Goal: Use online tool/utility: Utilize a website feature to perform a specific function

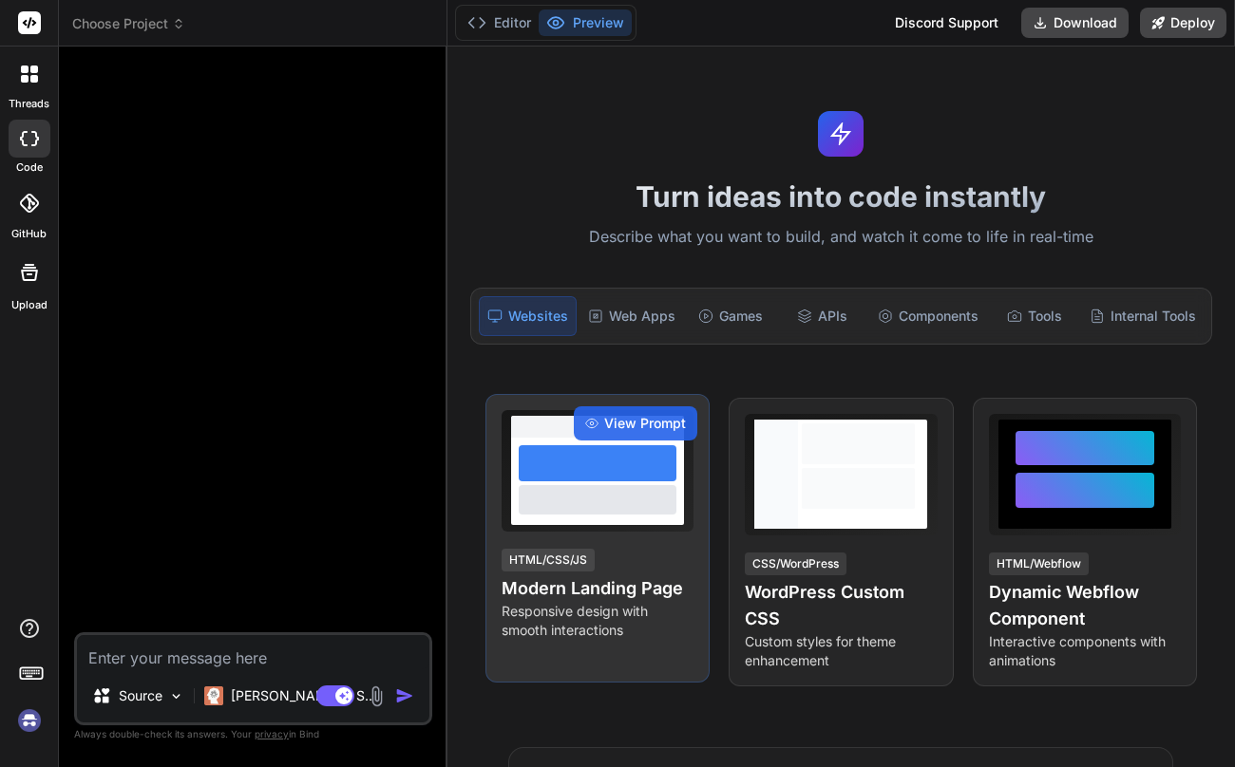
type textarea "x"
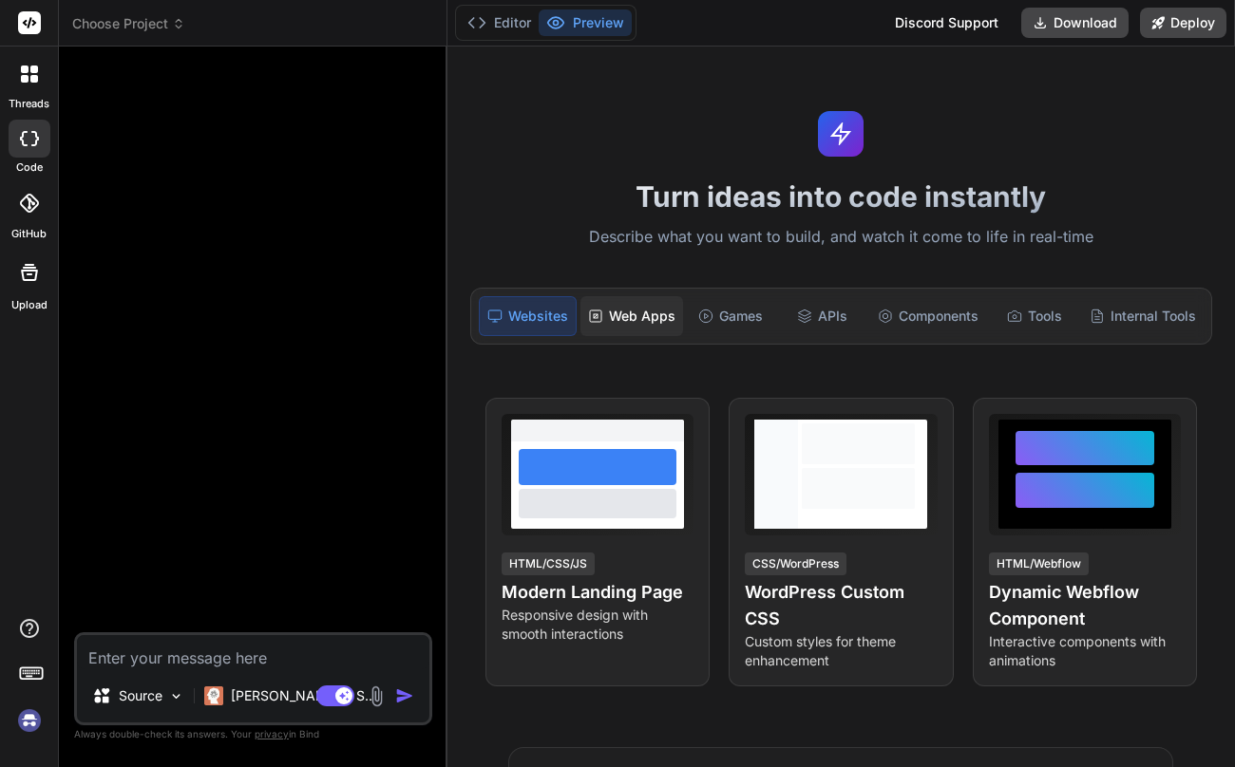
click at [635, 308] on div "Web Apps" at bounding box center [631, 316] width 103 height 40
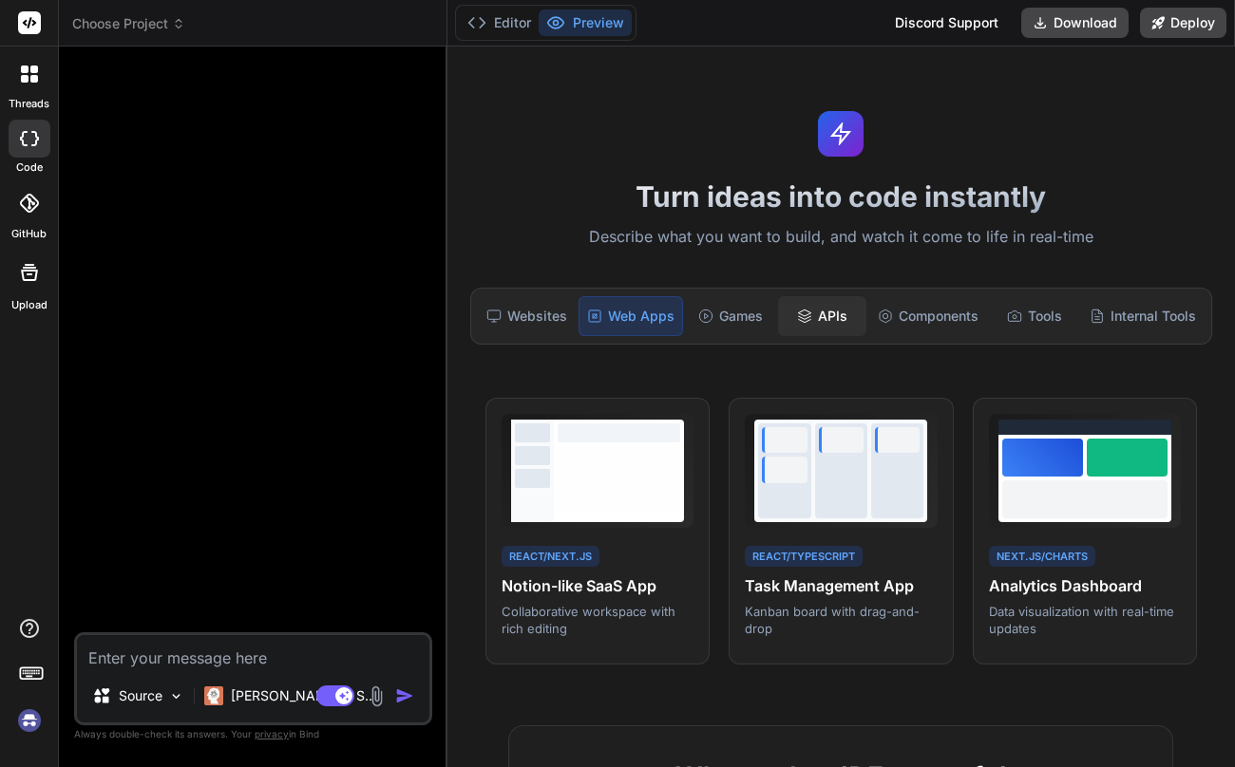
click at [814, 310] on div "APIs" at bounding box center [822, 316] width 88 height 40
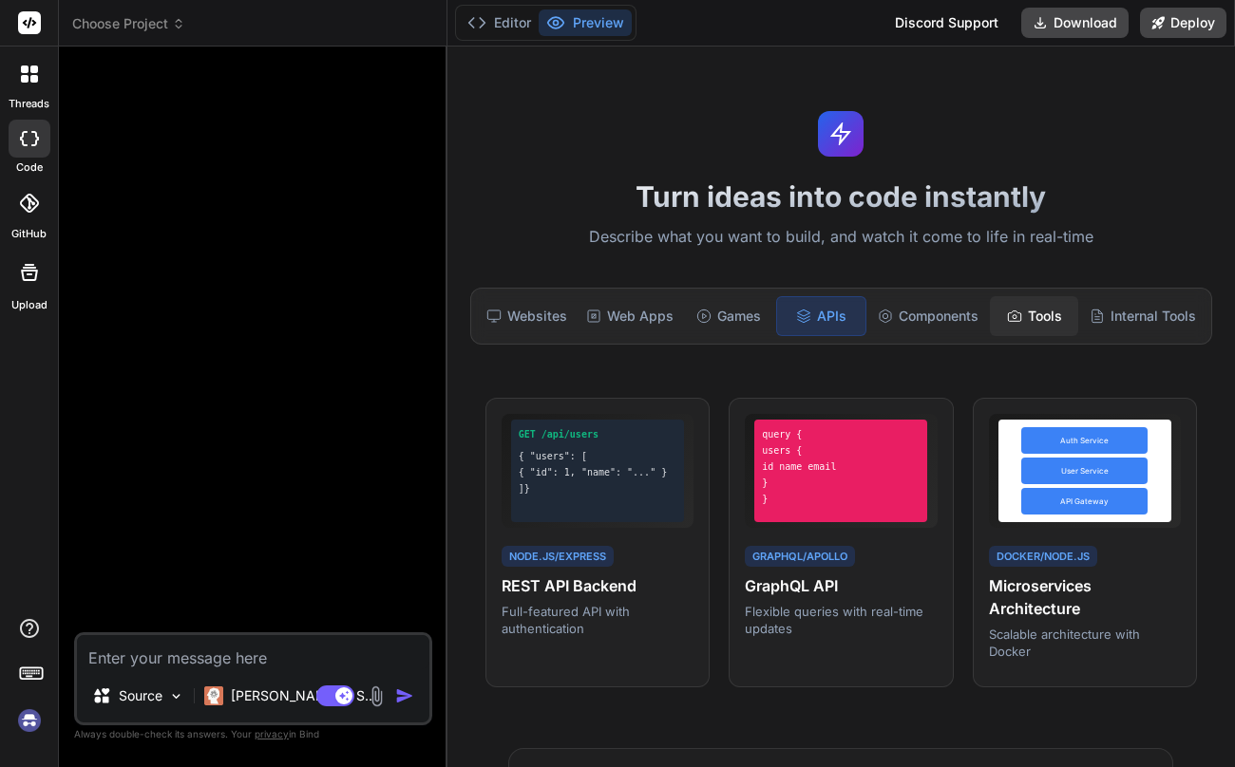
click at [1003, 313] on div "Tools" at bounding box center [1034, 316] width 88 height 40
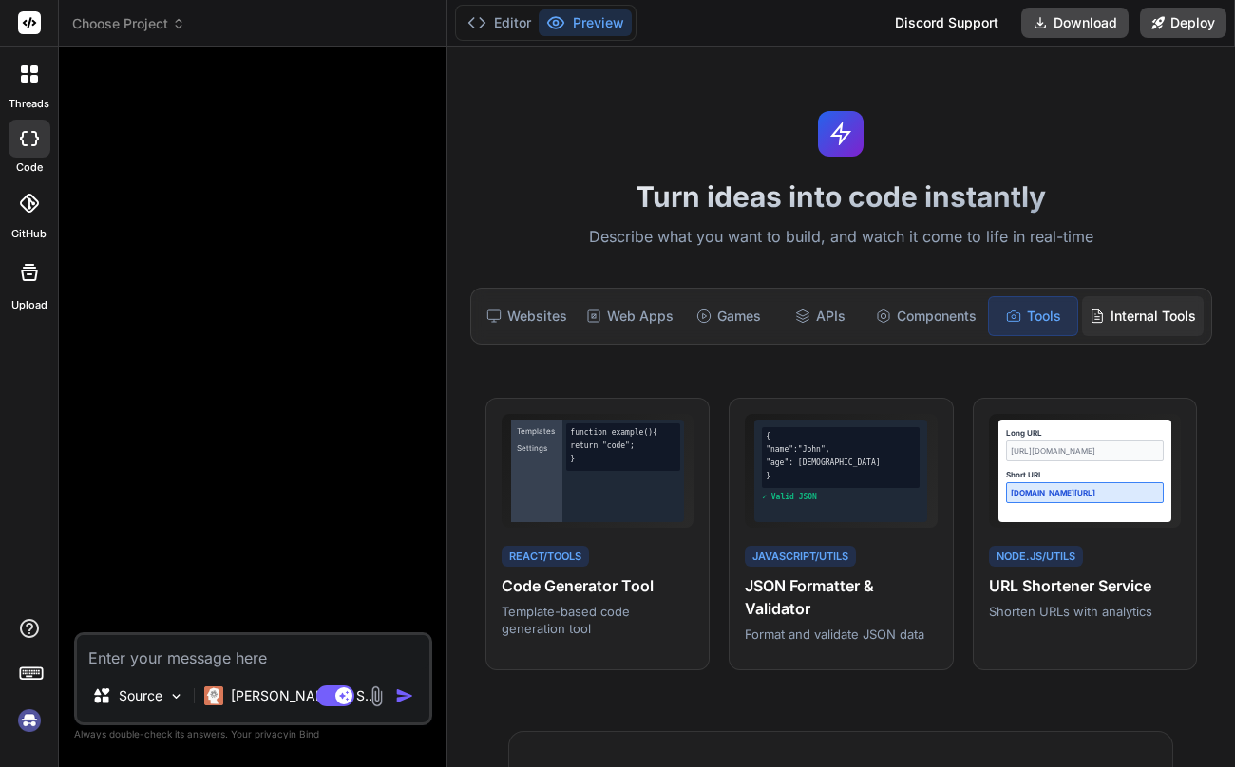
click at [1137, 315] on div "Internal Tools" at bounding box center [1143, 316] width 122 height 40
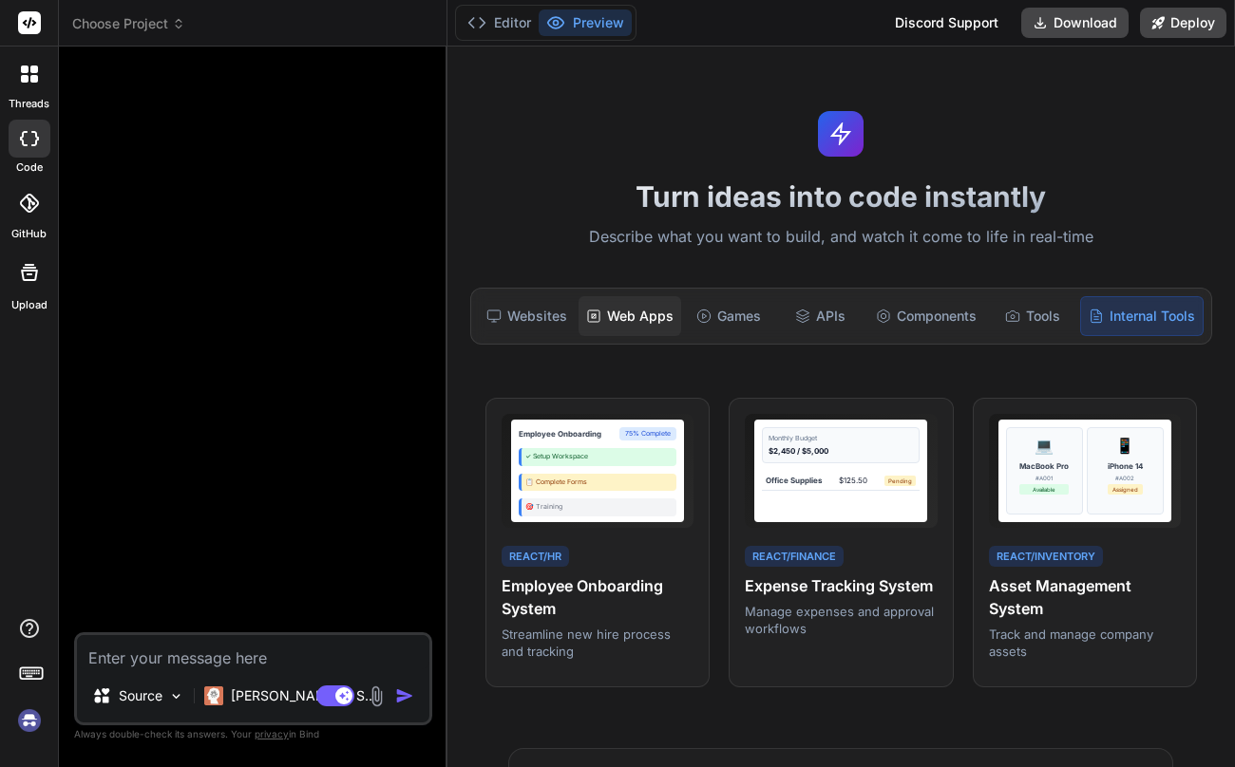
click at [615, 312] on div "Web Apps" at bounding box center [629, 316] width 103 height 40
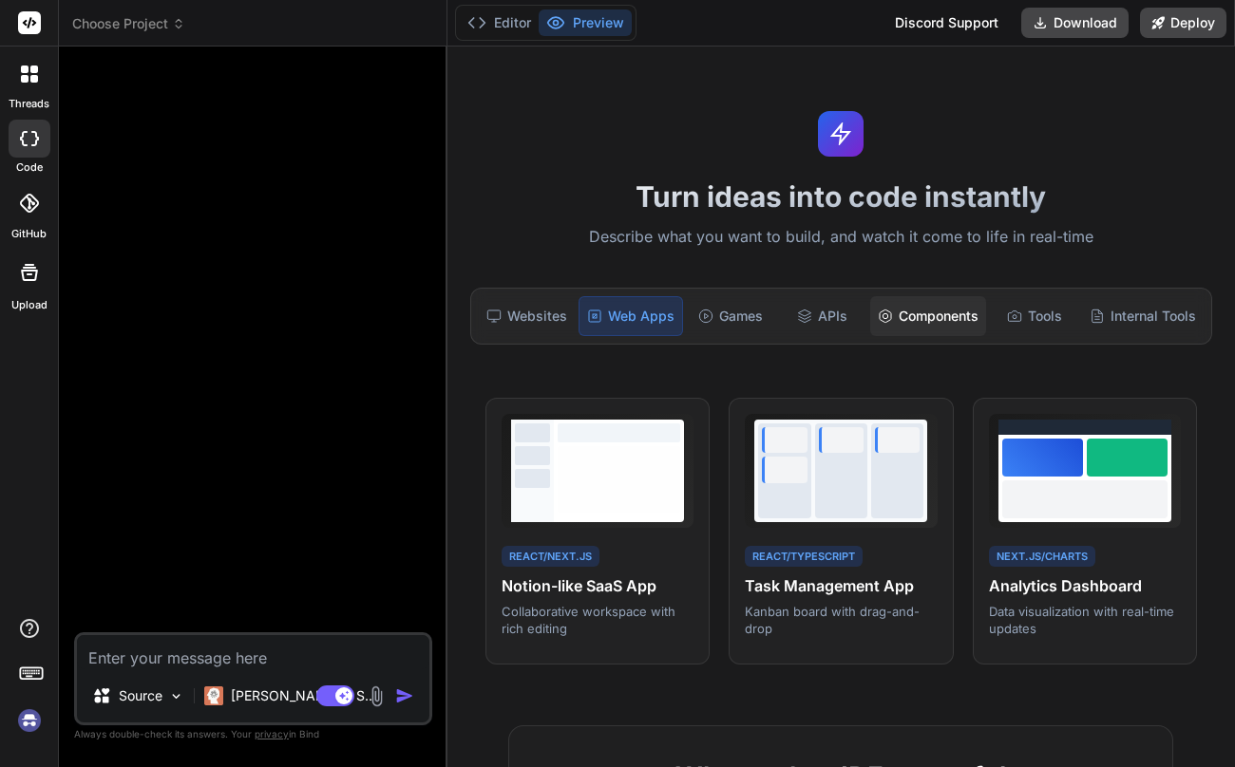
click at [932, 309] on div "Components" at bounding box center [928, 316] width 116 height 40
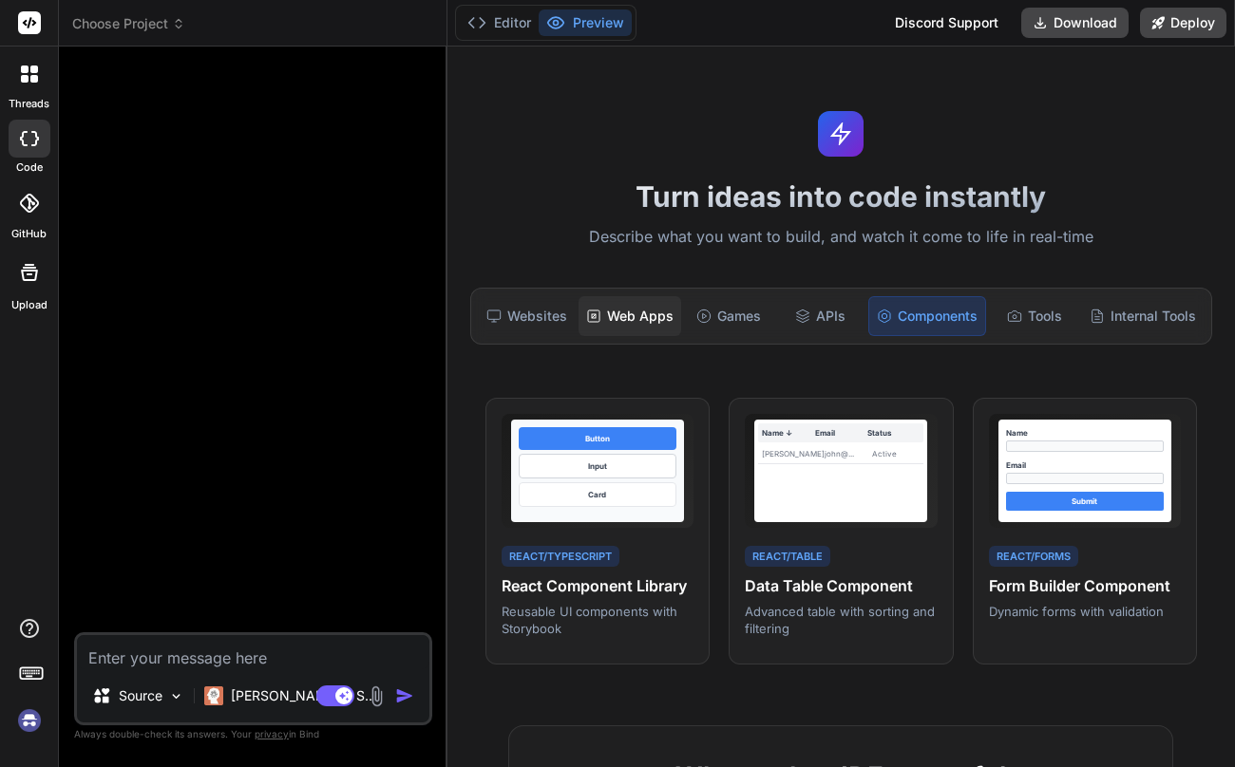
click at [634, 316] on div "Web Apps" at bounding box center [629, 316] width 103 height 40
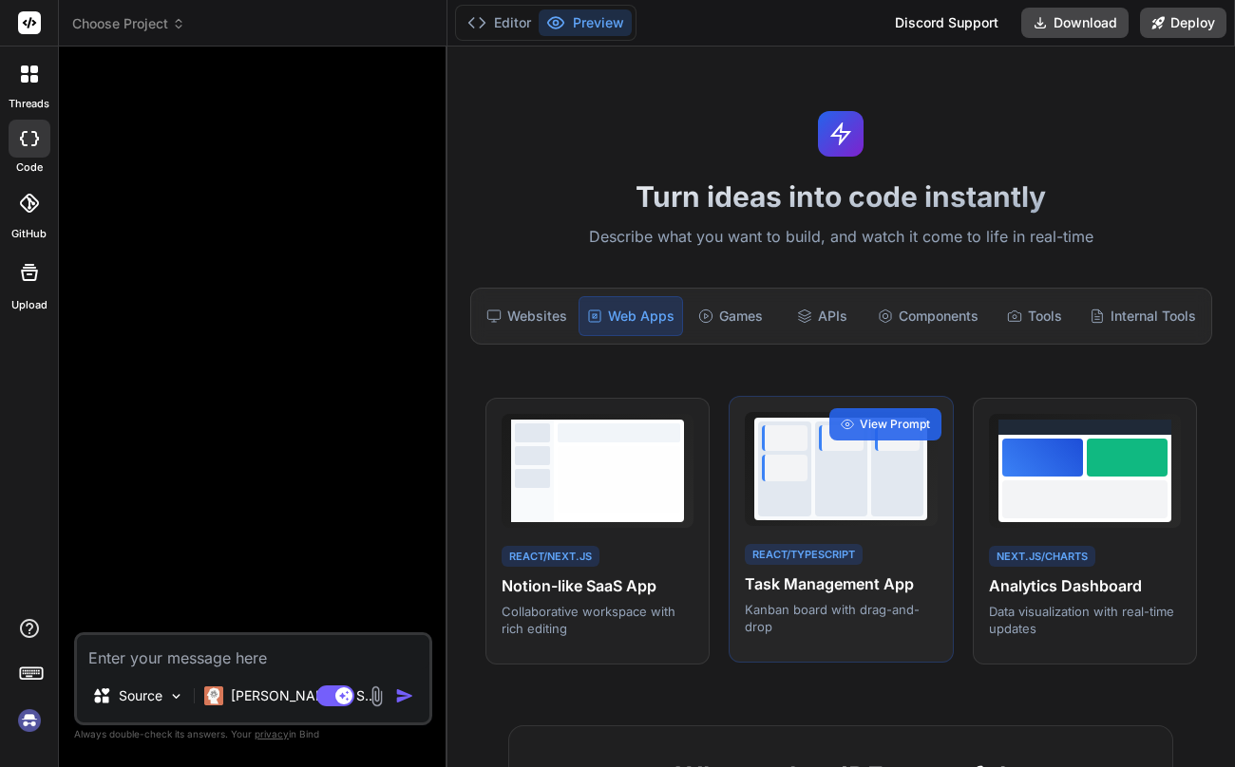
click at [809, 510] on div at bounding box center [784, 469] width 52 height 95
click at [879, 427] on span "View Prompt" at bounding box center [895, 424] width 70 height 17
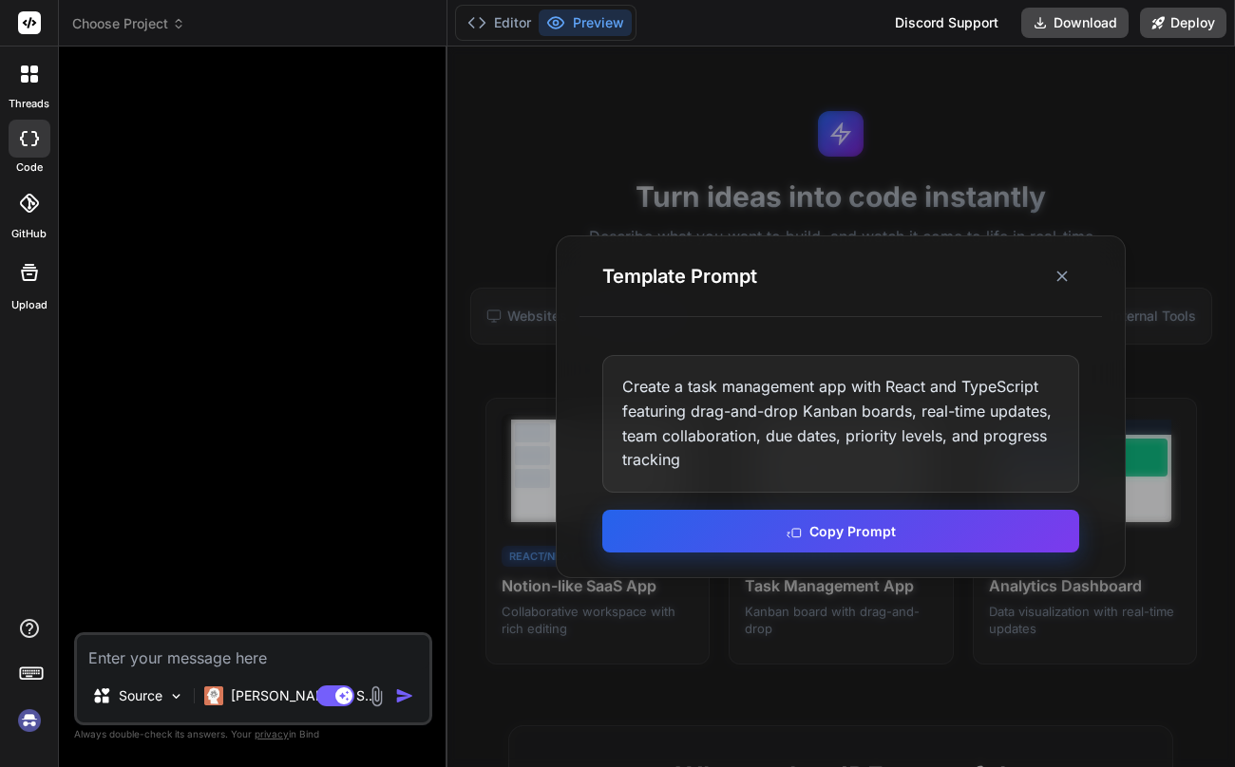
click at [843, 540] on button "Copy Prompt" at bounding box center [840, 531] width 477 height 43
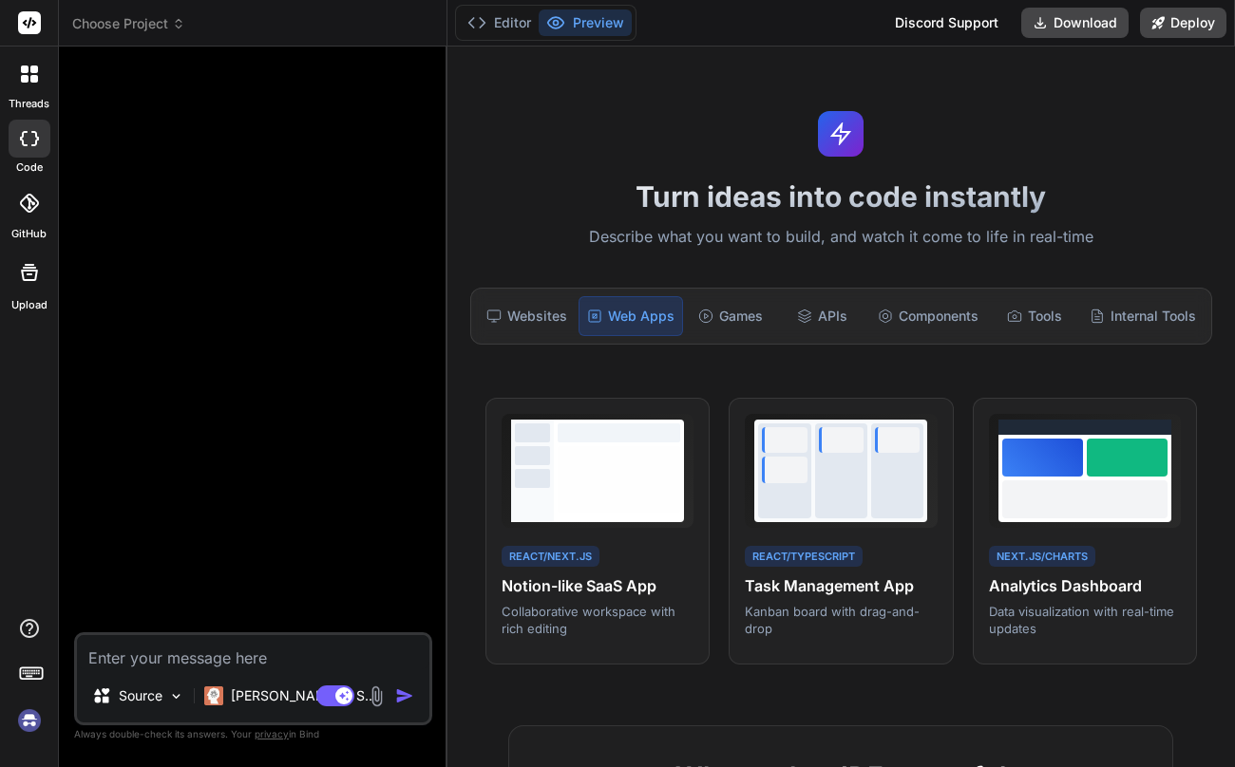
paste textarea "Create a task management app with React and TypeScript featuring drag-and-drop …"
type textarea "Create a task management app with React and TypeScript featuring drag-and-drop …"
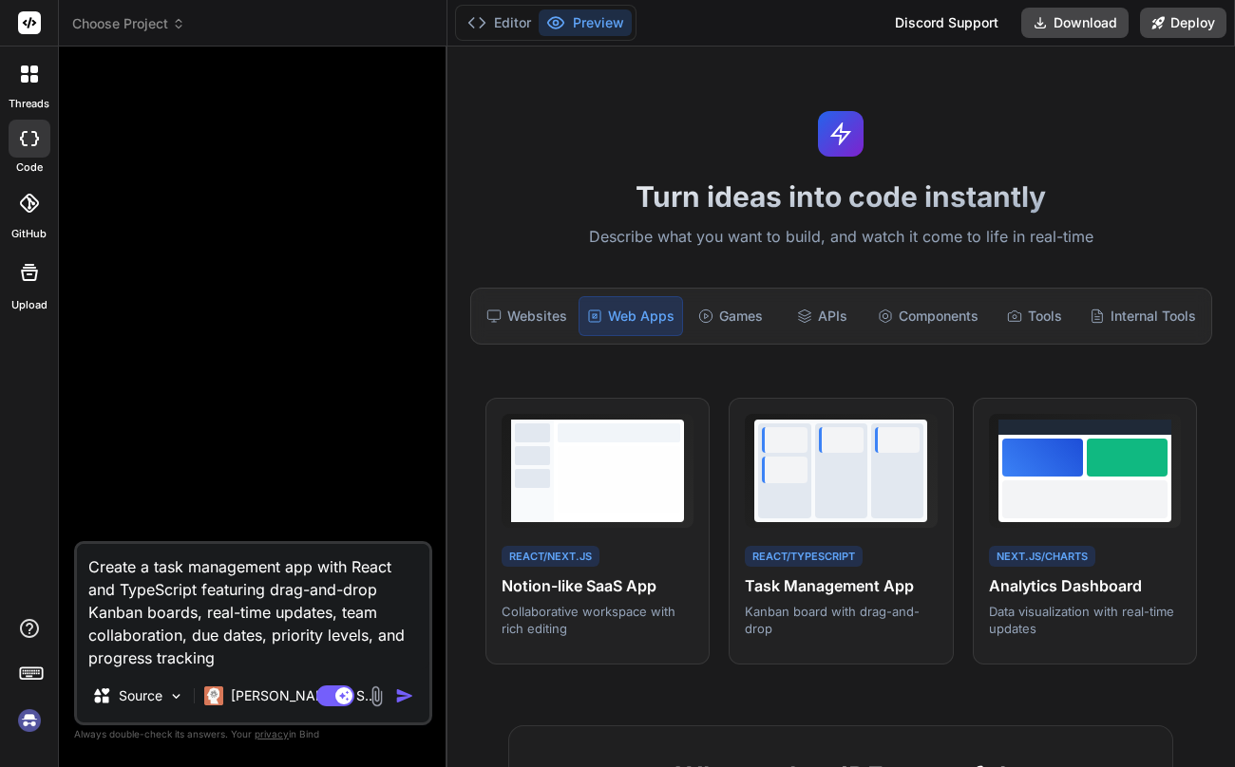
click at [260, 452] on div at bounding box center [255, 302] width 354 height 480
click at [396, 692] on img "button" at bounding box center [404, 696] width 19 height 19
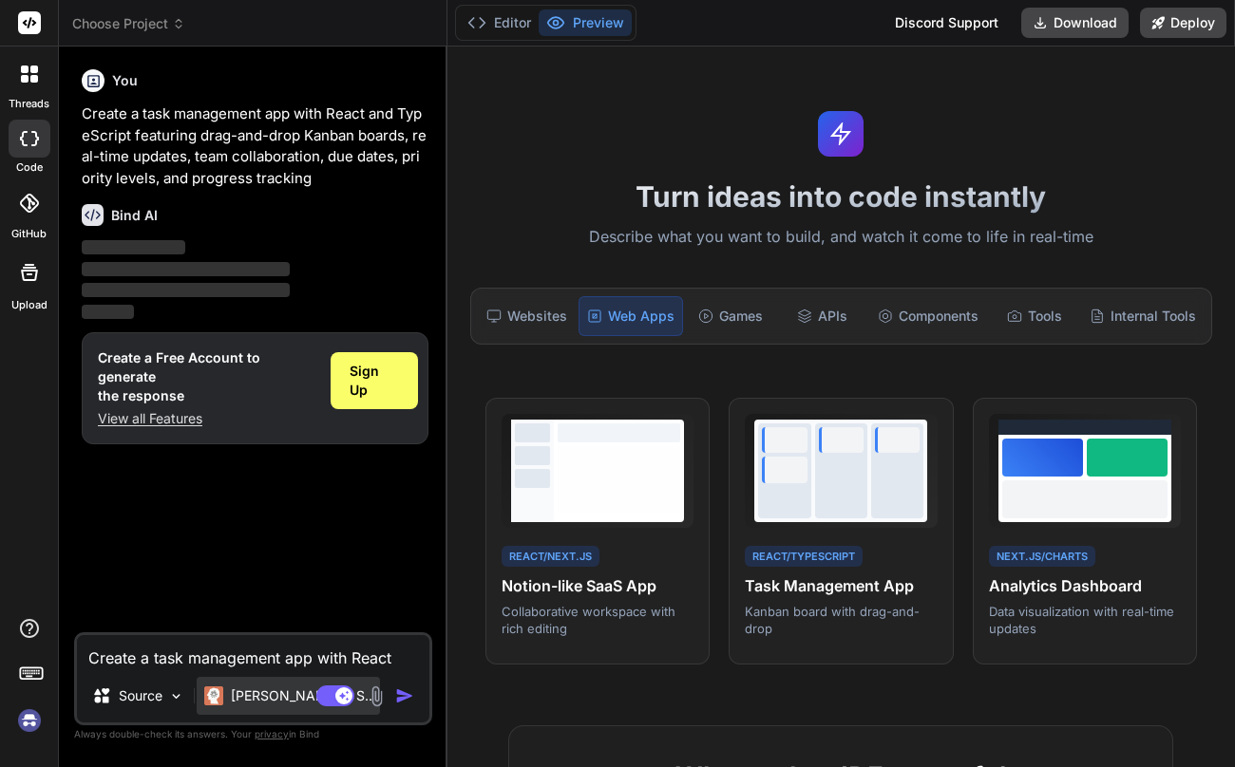
click at [280, 701] on p "[PERSON_NAME] 4 S.." at bounding box center [302, 696] width 142 height 19
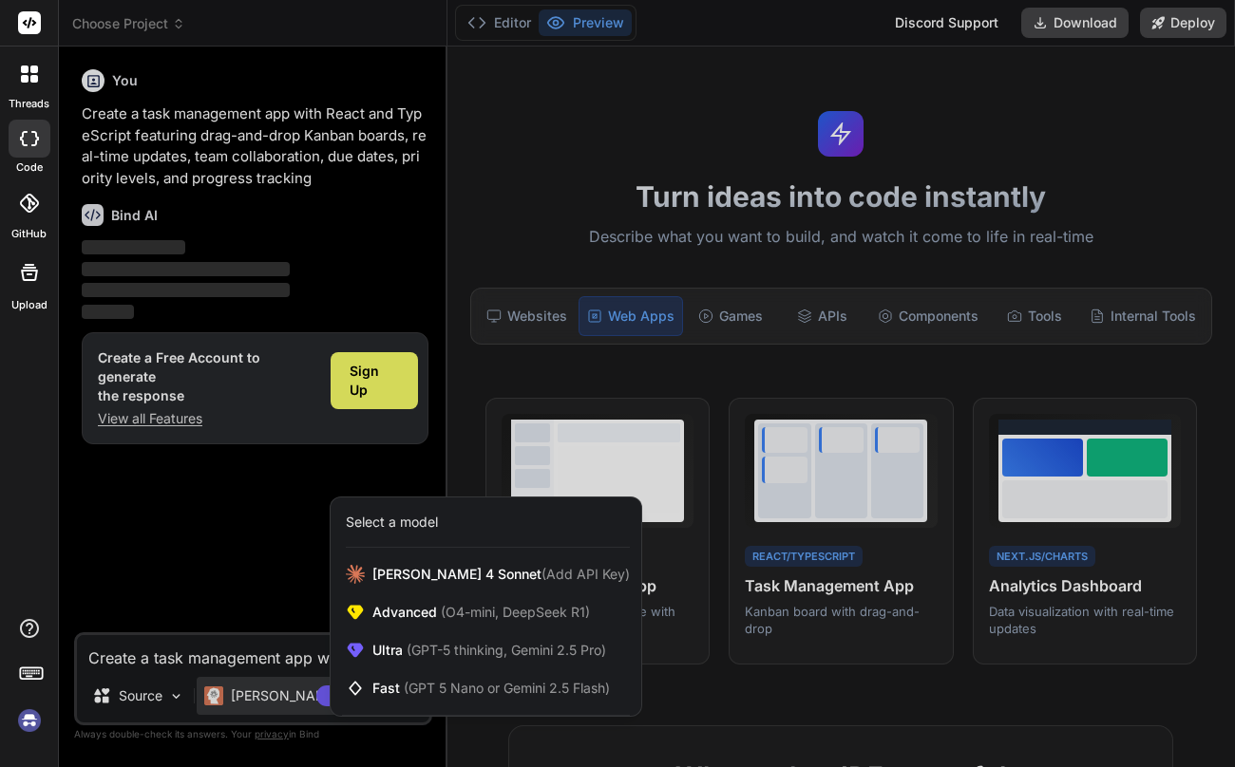
click at [221, 546] on div at bounding box center [617, 383] width 1235 height 767
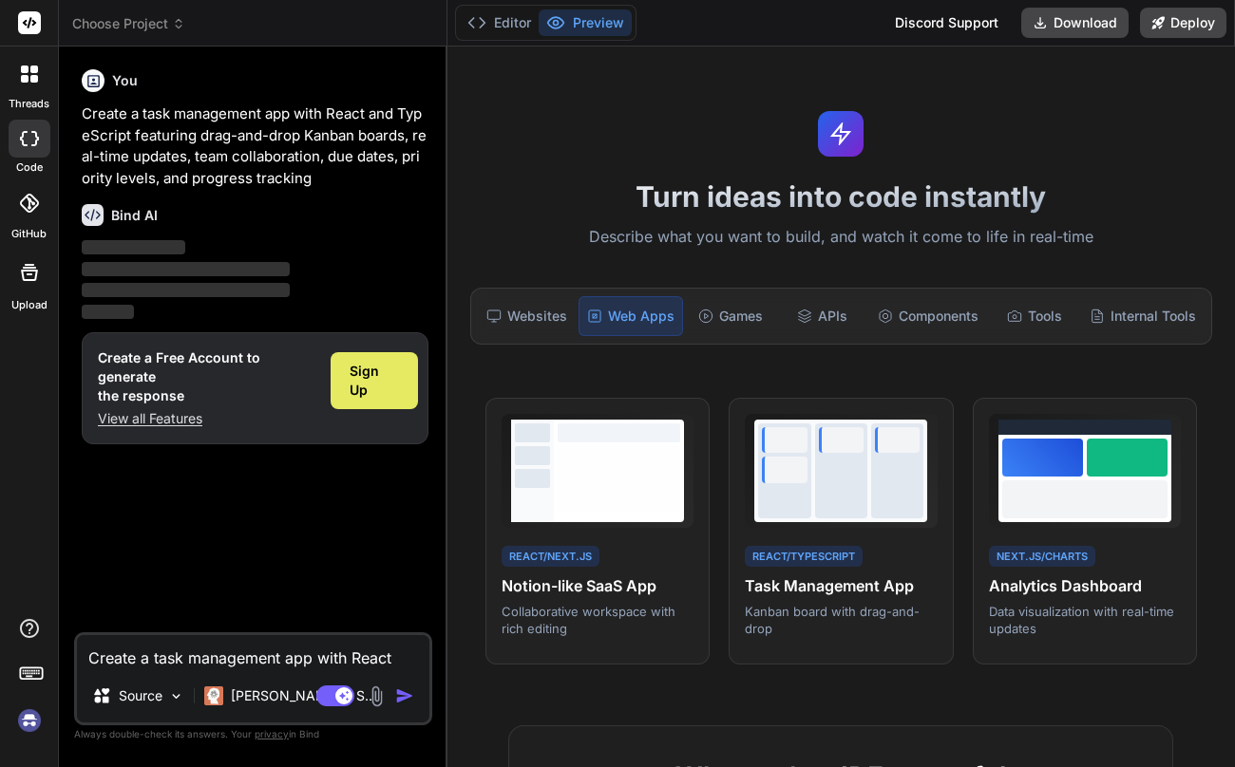
click at [368, 381] on span "Sign Up" at bounding box center [374, 381] width 48 height 38
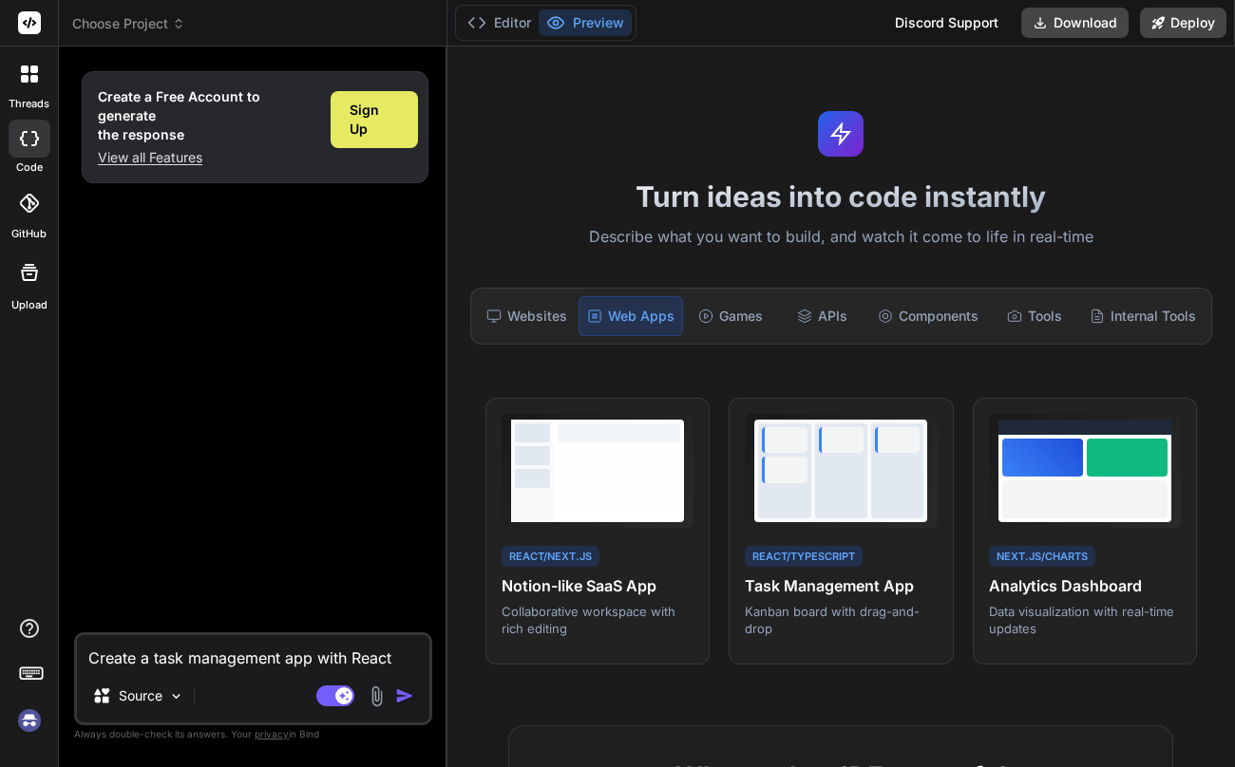
click at [365, 128] on span "Sign Up" at bounding box center [374, 120] width 48 height 38
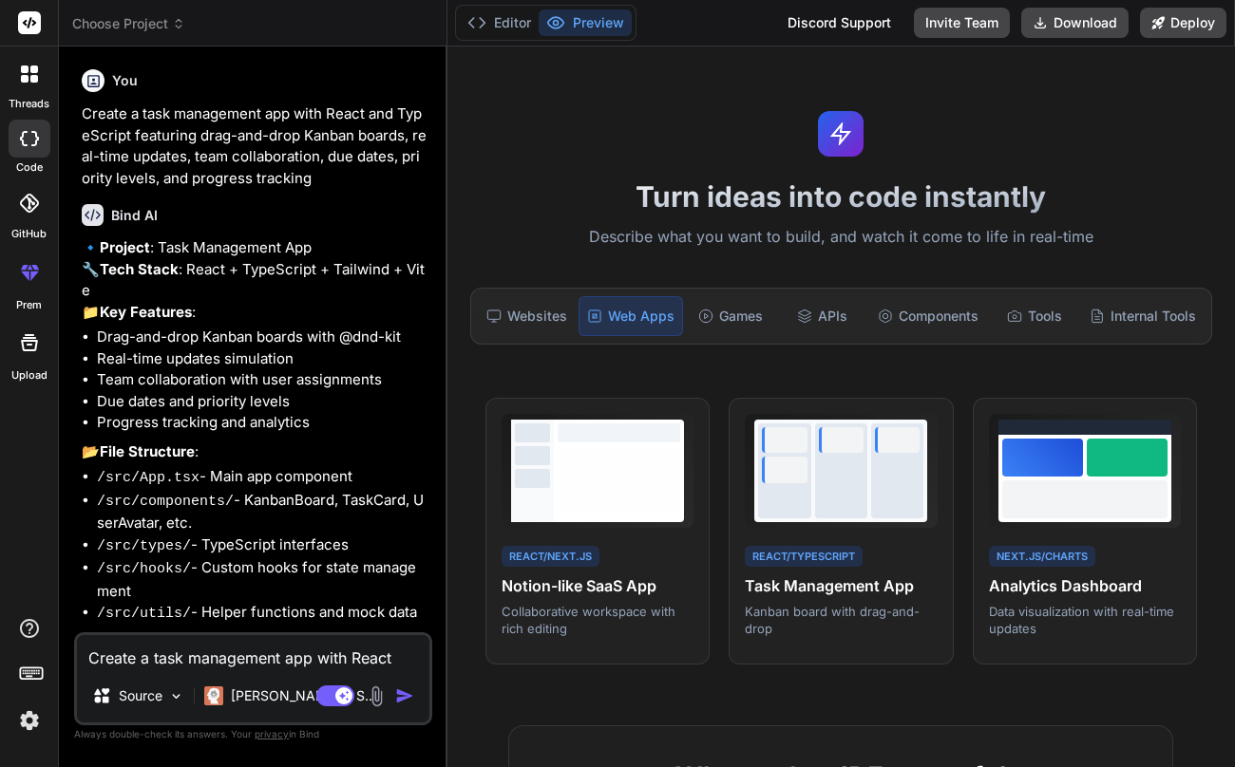
scroll to position [83, 0]
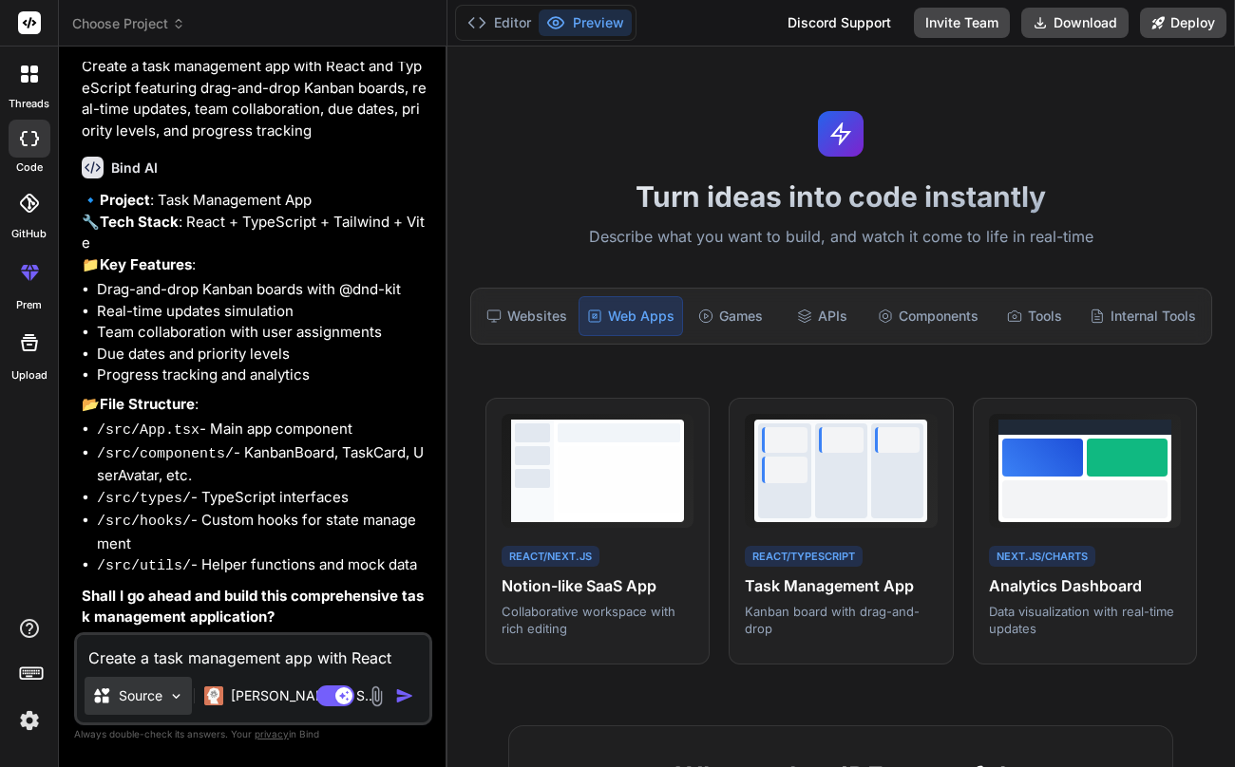
click at [163, 695] on div "Source" at bounding box center [138, 696] width 107 height 38
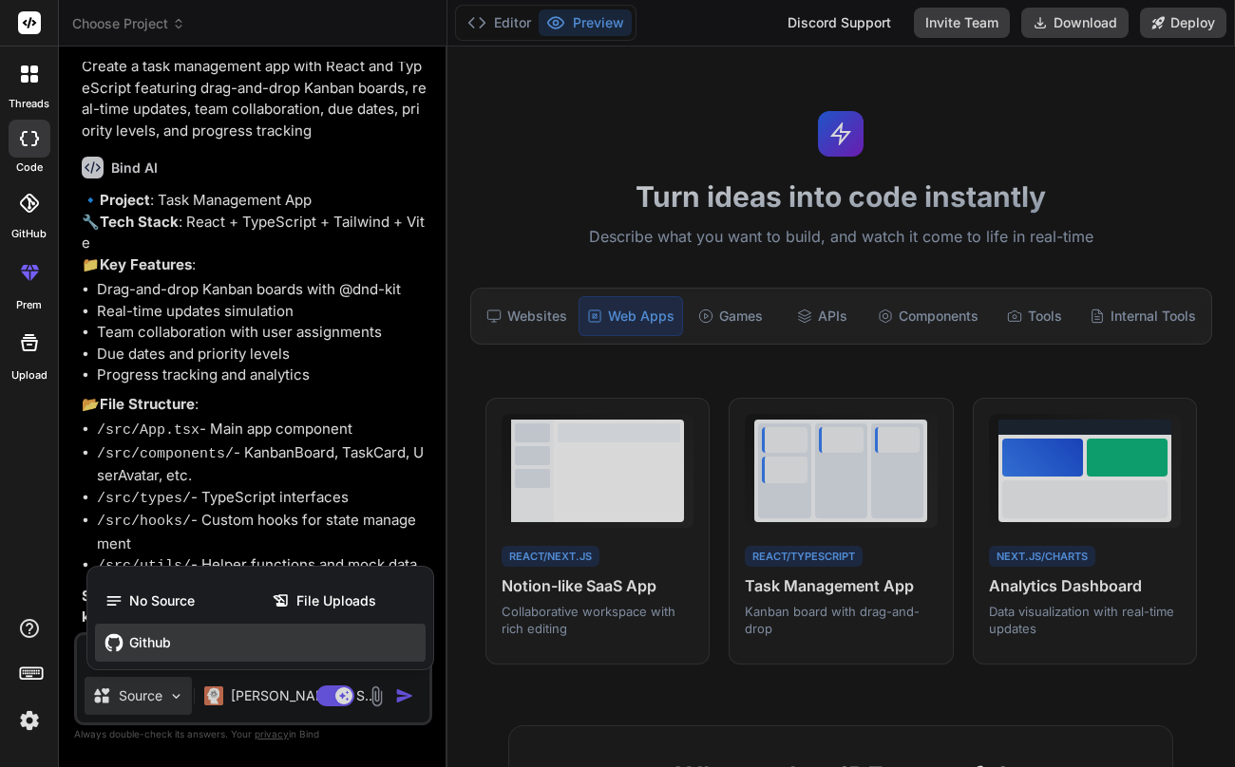
click at [157, 651] on span "Github" at bounding box center [150, 642] width 42 height 19
type textarea "x"
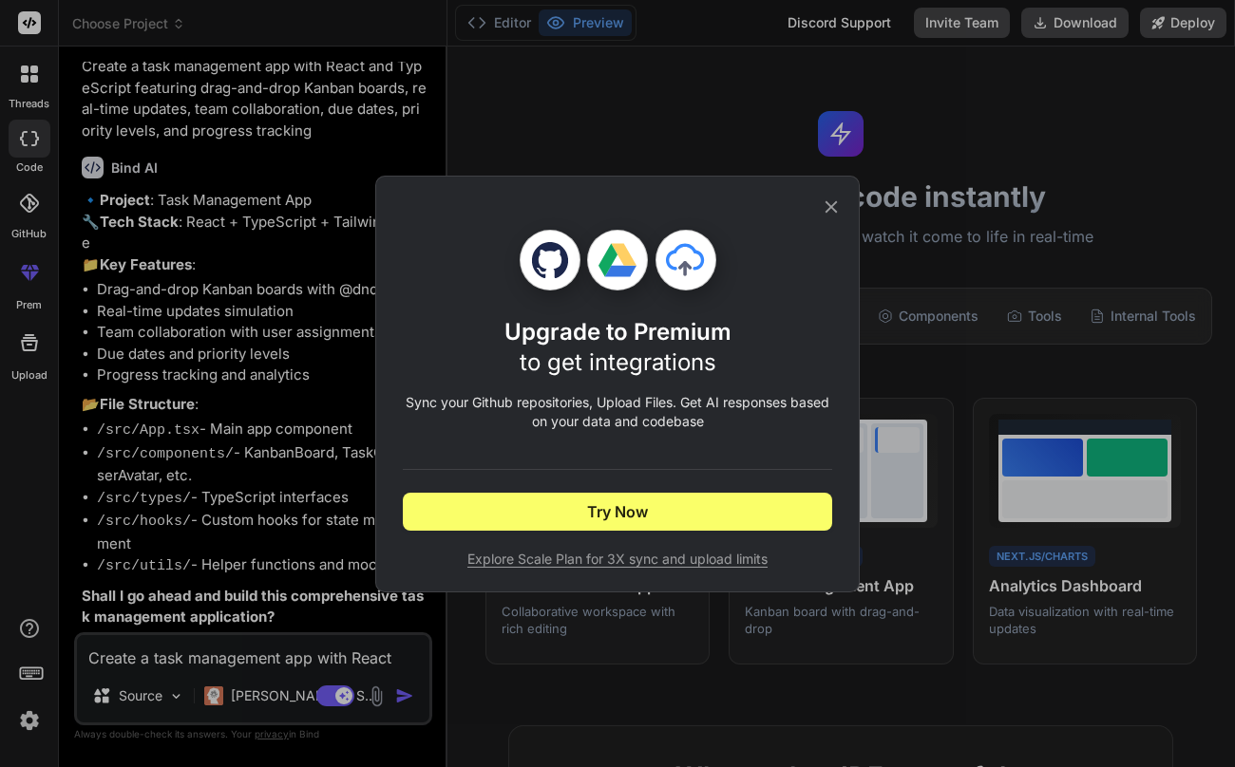
click at [831, 205] on icon at bounding box center [831, 207] width 21 height 21
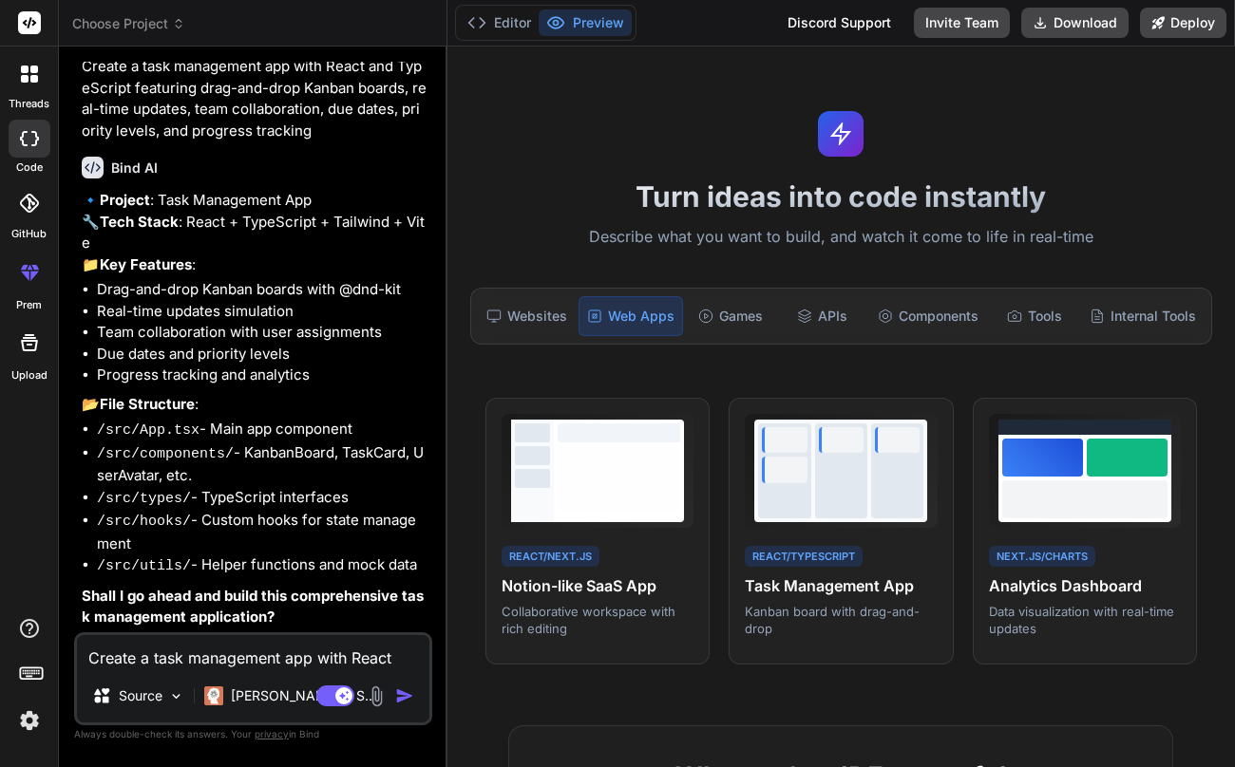
click at [214, 659] on textarea "Create a task management app with React and TypeScript featuring drag-and-drop …" at bounding box center [253, 652] width 352 height 34
click at [214, 644] on textarea "Create a task management app with React and TypeScript featuring drag-and-drop …" at bounding box center [253, 652] width 352 height 34
type textarea "y"
type textarea "x"
type textarea "ye"
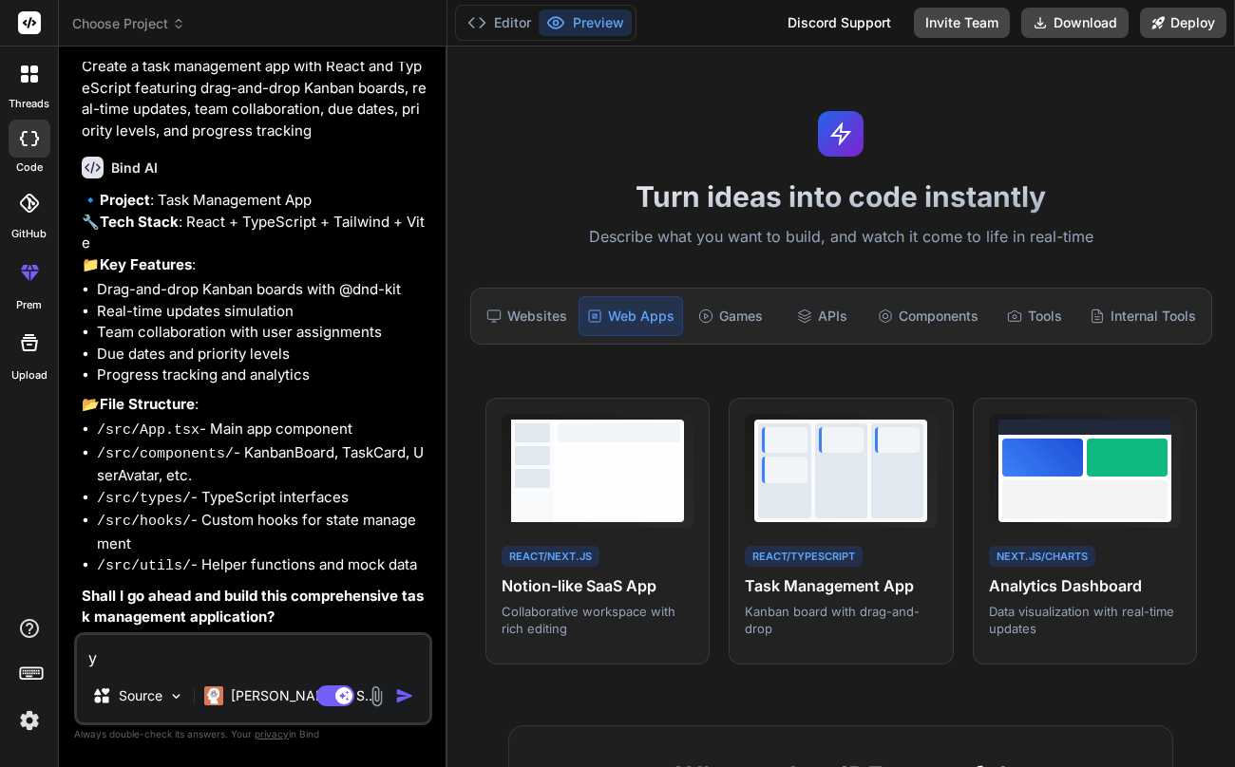
type textarea "x"
type textarea "yes"
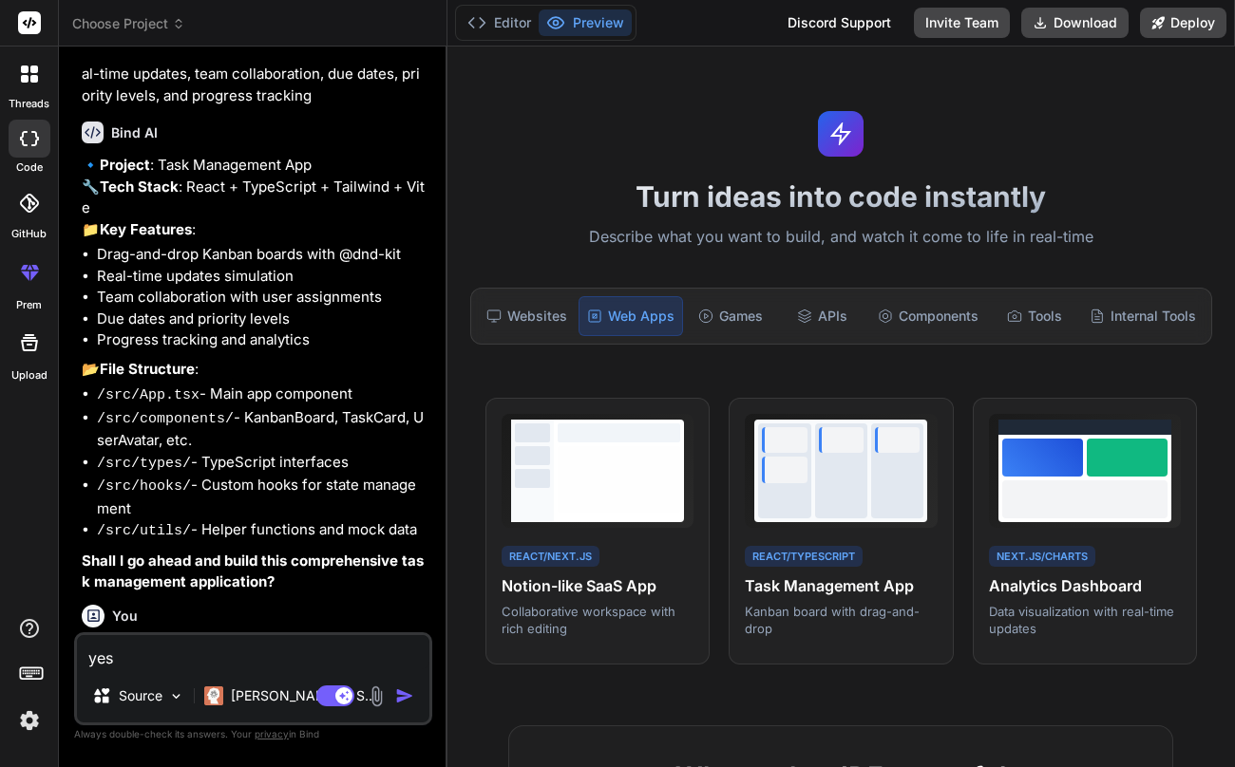
type textarea "x"
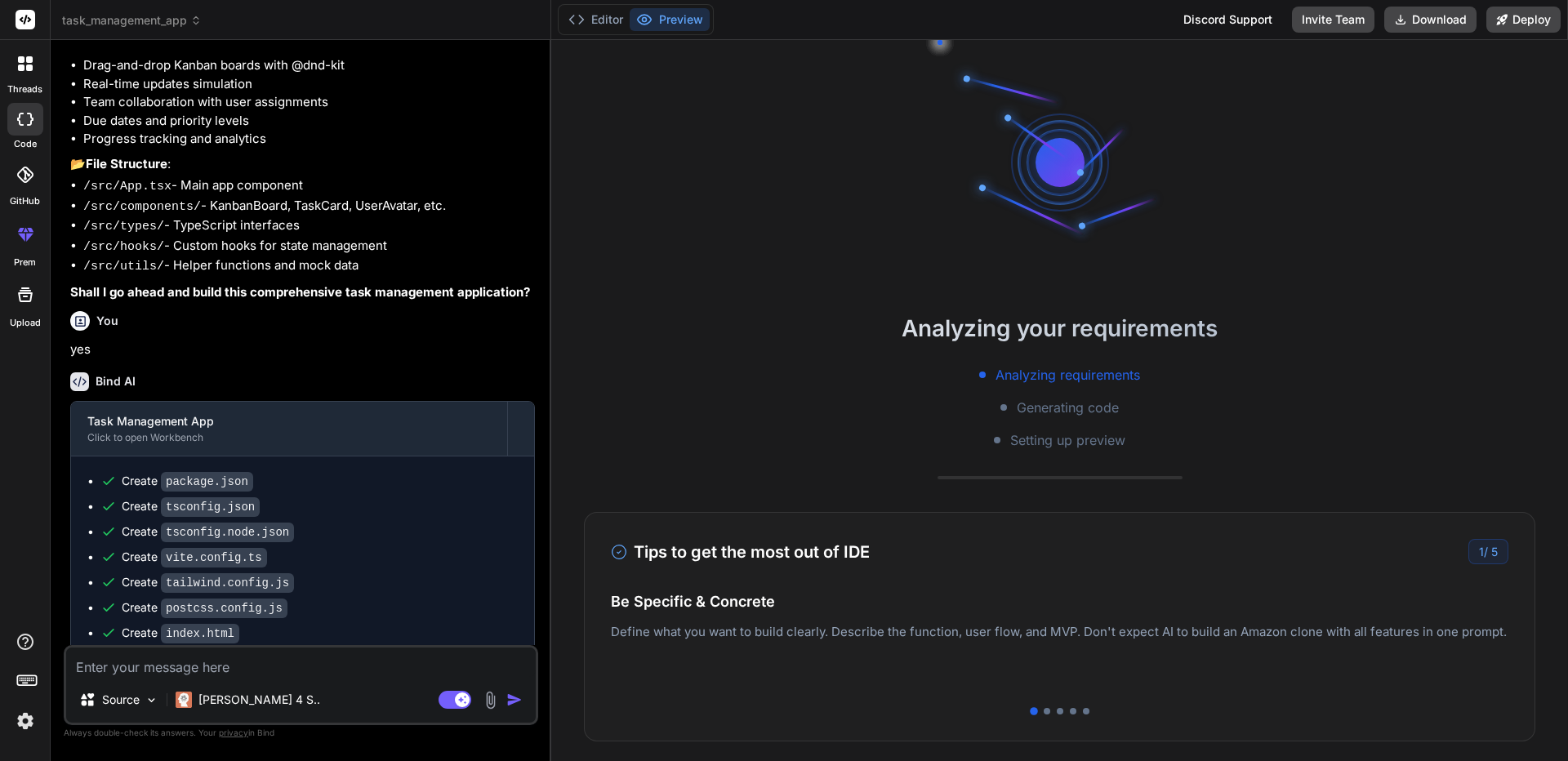
scroll to position [98, 0]
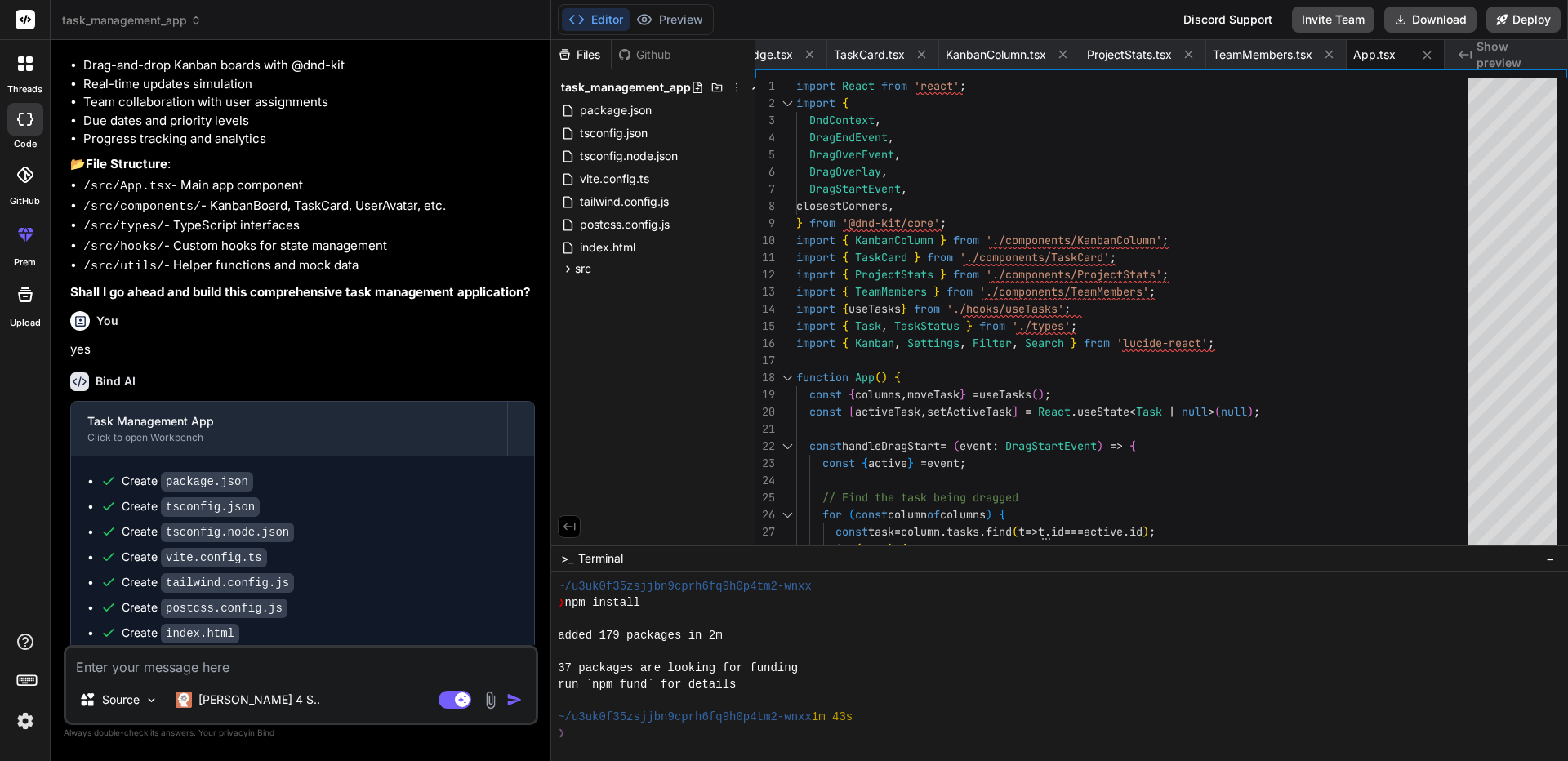
type textarea "x"
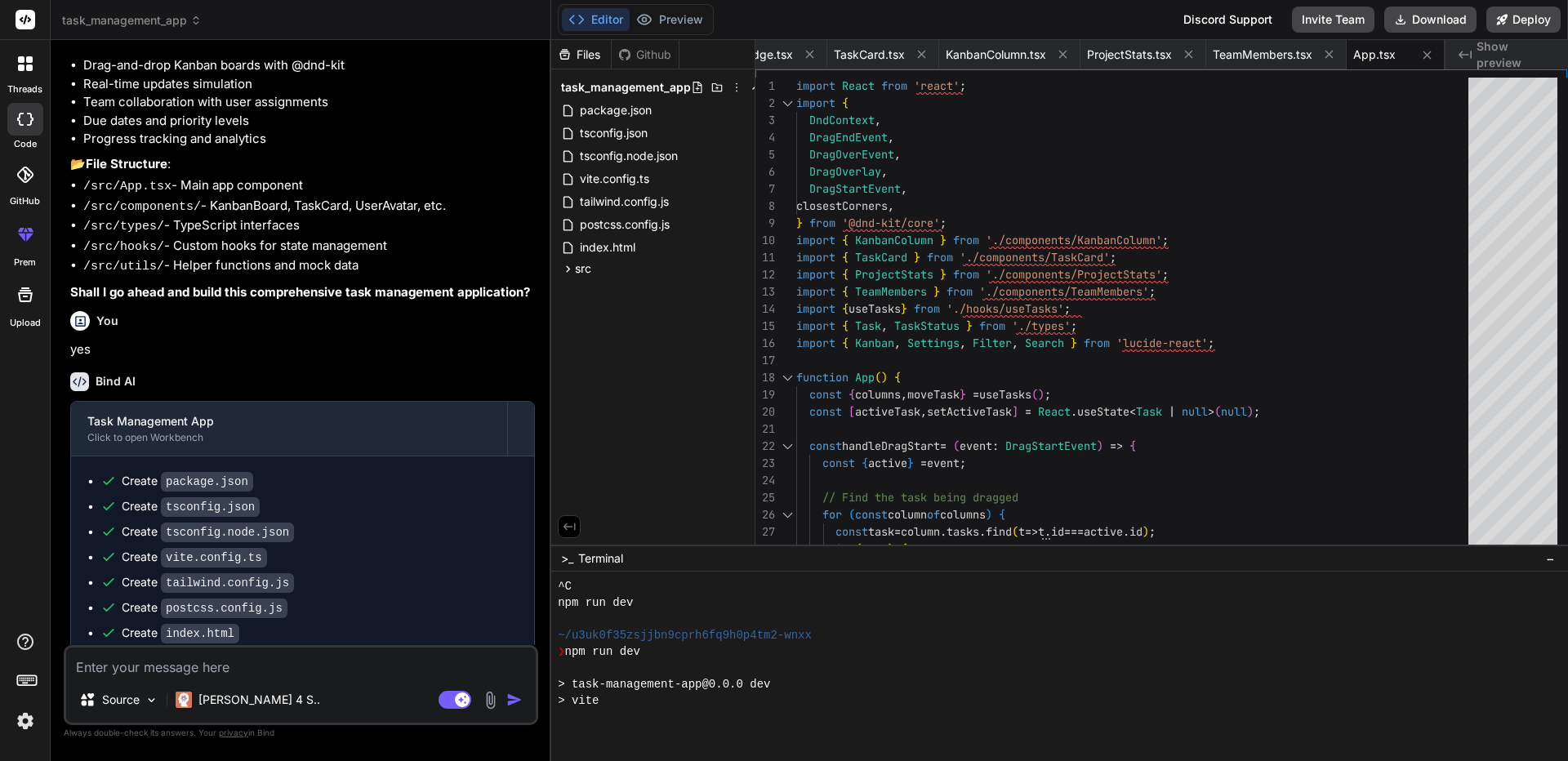
scroll to position [343, 0]
click at [1061, 382] on div "function App ( ) {" at bounding box center [1136, 377] width 682 height 17
click at [722, 659] on div at bounding box center [1050, 667] width 984 height 16
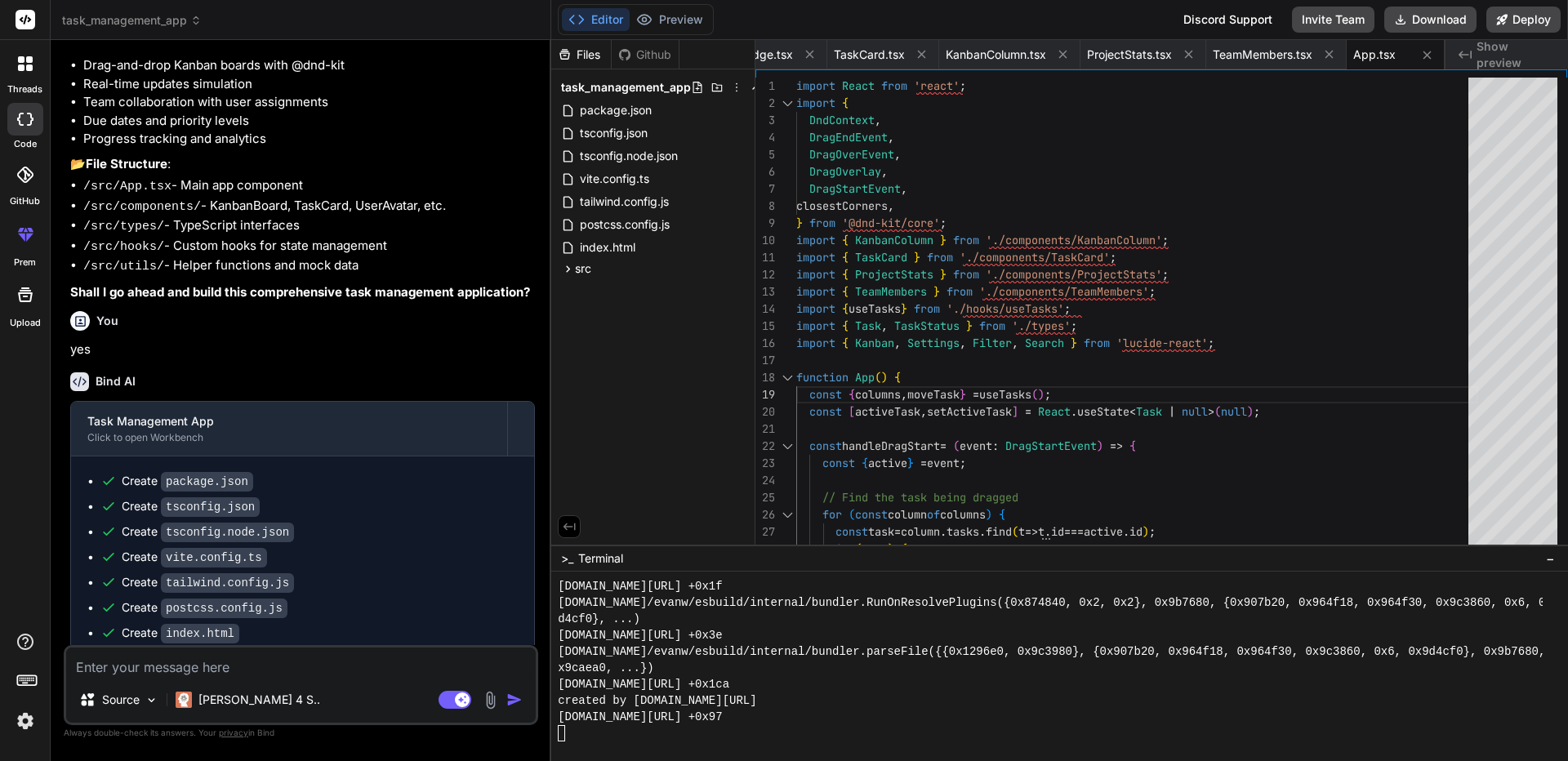
scroll to position [1585, 0]
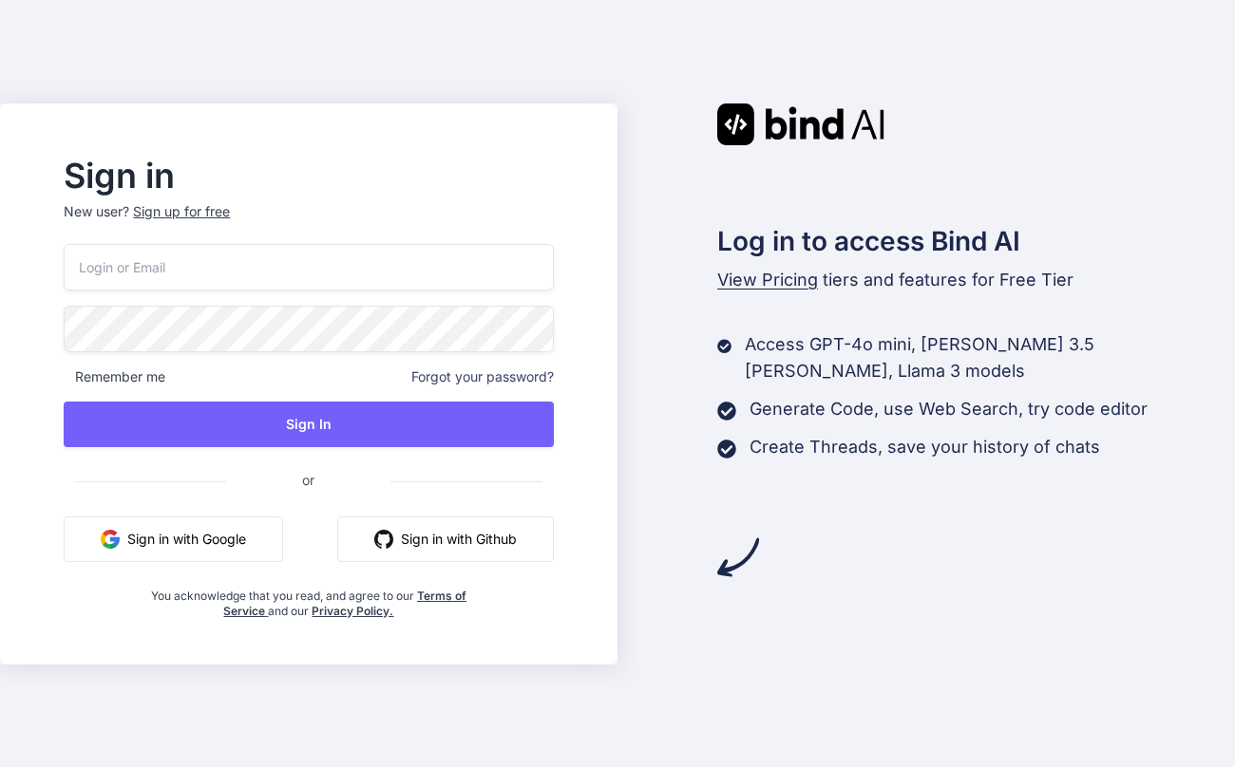
click at [459, 539] on button "Sign in with Github" at bounding box center [445, 540] width 217 height 46
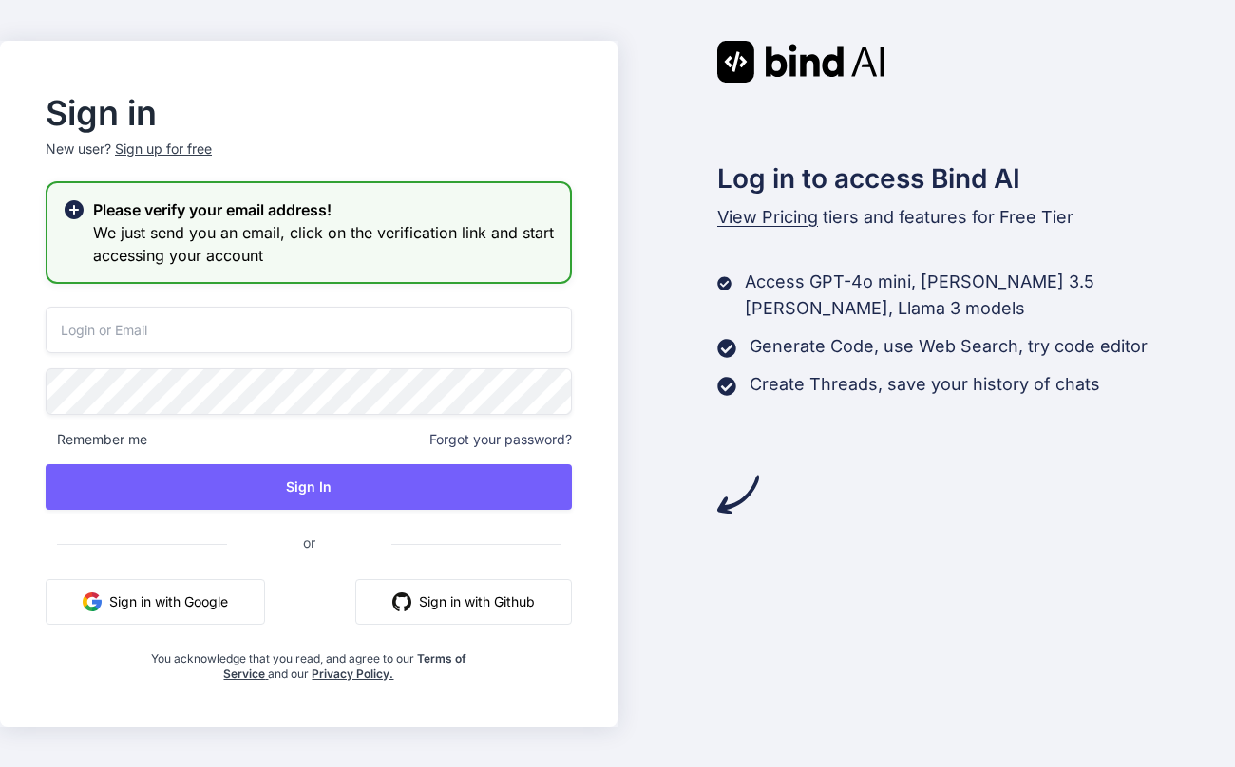
click at [465, 606] on button "Sign in with Github" at bounding box center [463, 602] width 217 height 46
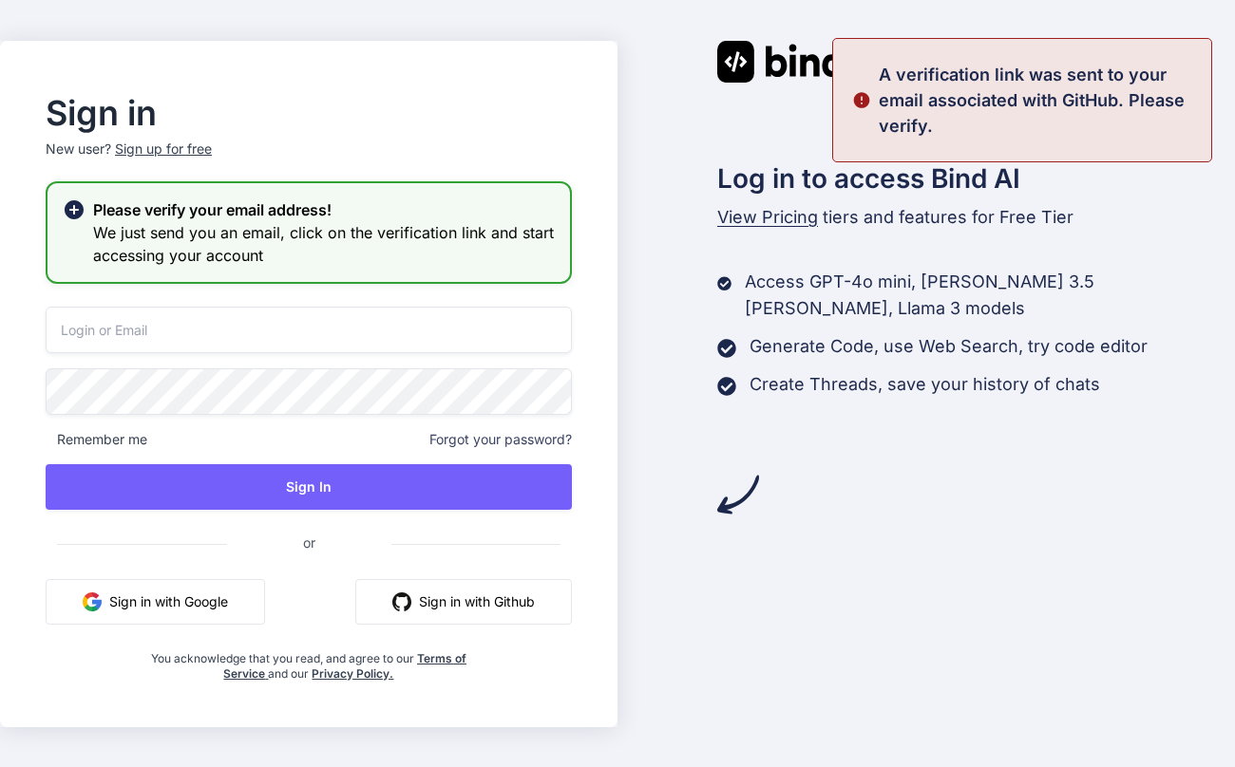
click at [175, 600] on button "Sign in with Google" at bounding box center [155, 602] width 219 height 46
